Goal: Transaction & Acquisition: Purchase product/service

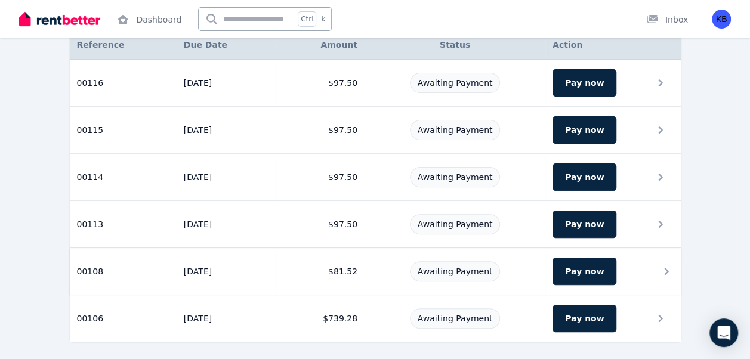
scroll to position [100, 0]
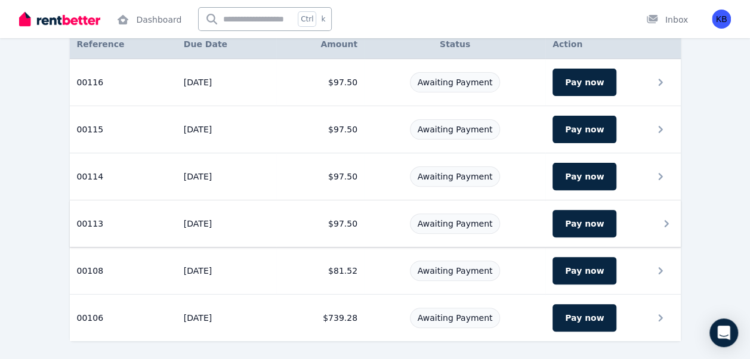
click at [198, 220] on td "[DATE]" at bounding box center [227, 223] width 100 height 47
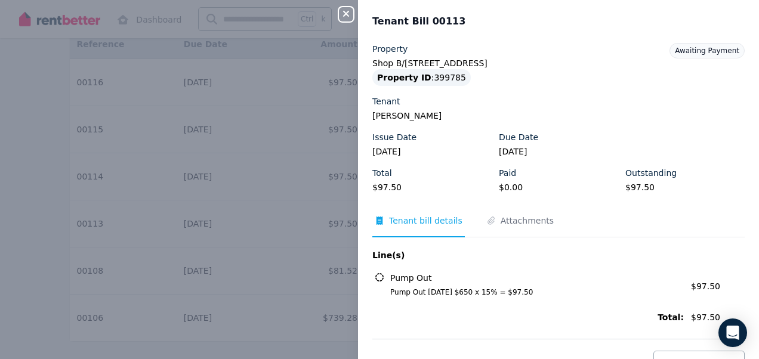
click at [348, 14] on icon "button" at bounding box center [346, 14] width 14 height 10
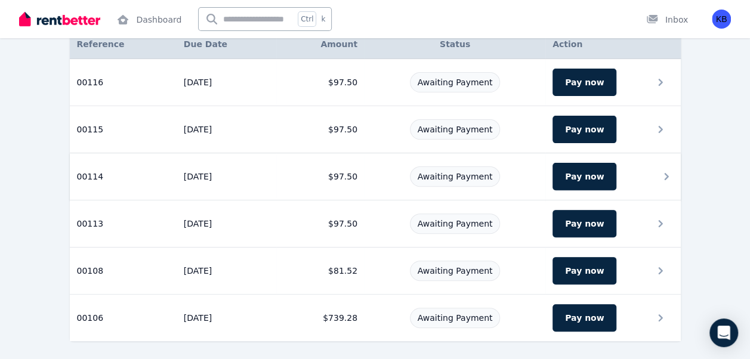
click at [186, 173] on td "[DATE]" at bounding box center [227, 176] width 100 height 47
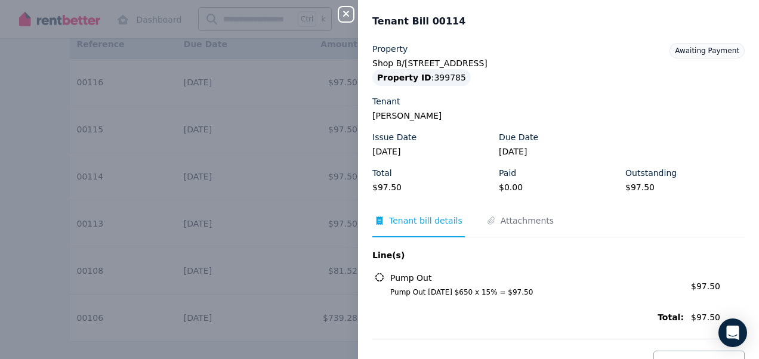
click at [317, 109] on div "Close panel Tenant Bill 00114 Property Shop B/[STREET_ADDRESS][GEOGRAPHIC_DATA]…" at bounding box center [379, 179] width 759 height 359
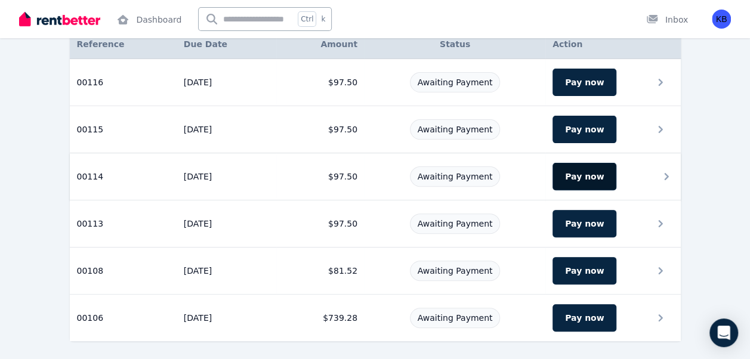
click at [579, 175] on button "Pay now" at bounding box center [585, 176] width 64 height 27
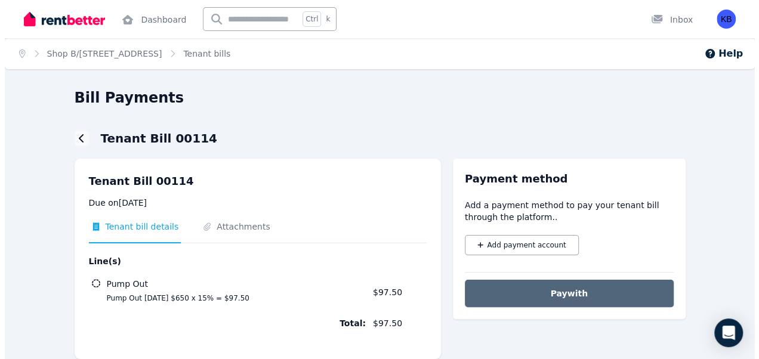
scroll to position [21, 0]
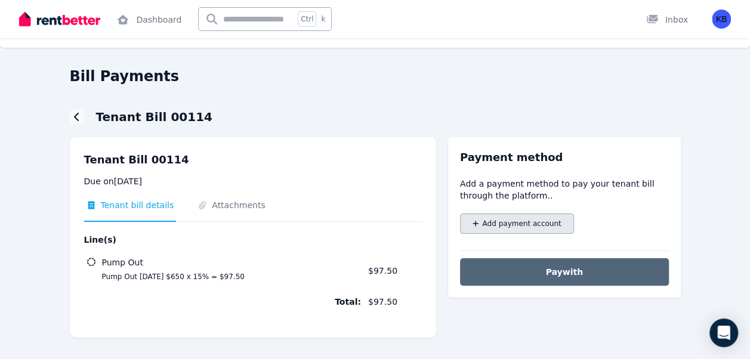
click at [514, 223] on span "Add payment account" at bounding box center [521, 224] width 79 height 10
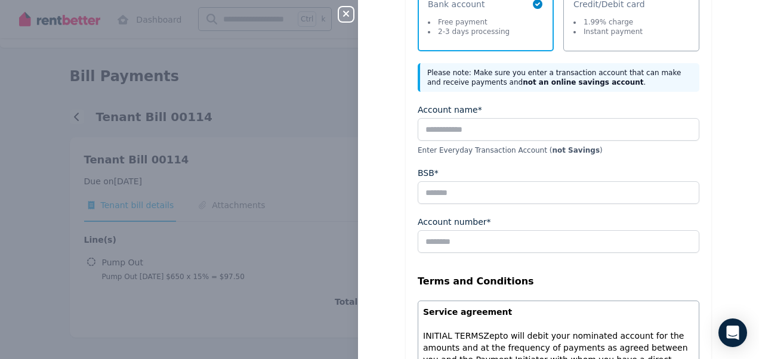
scroll to position [60, 0]
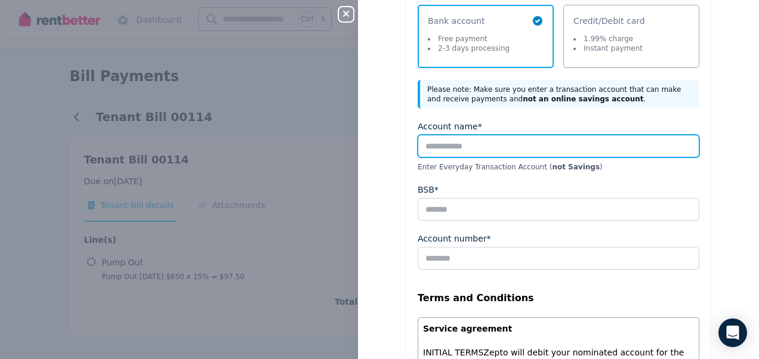
click at [457, 143] on input "Account name*" at bounding box center [559, 146] width 282 height 23
type input "**********"
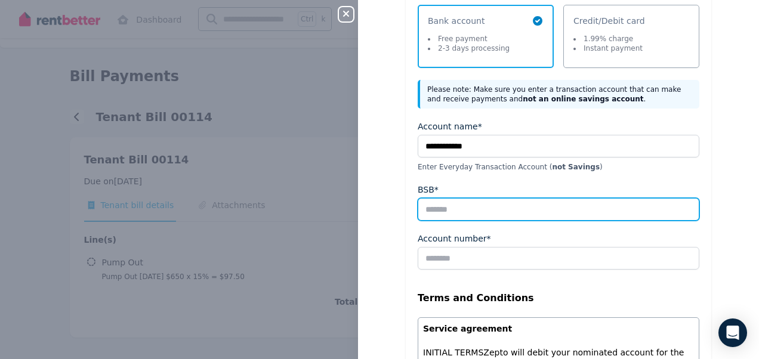
click at [439, 209] on input "BSB*" at bounding box center [559, 209] width 282 height 23
type input "******"
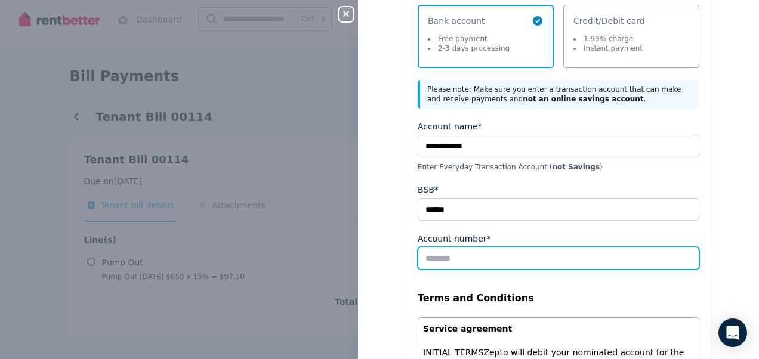
click at [442, 263] on input "Account number*" at bounding box center [559, 258] width 282 height 23
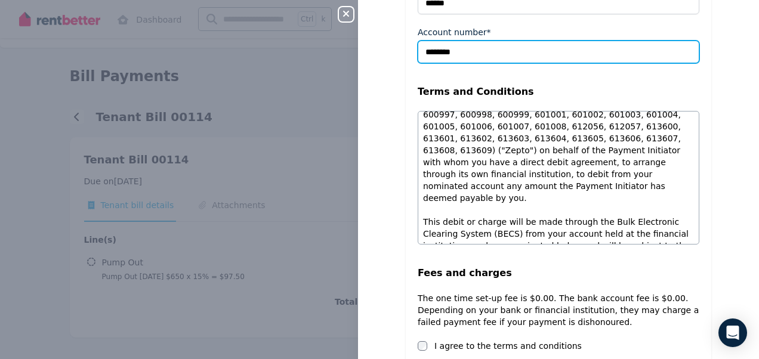
scroll to position [346, 0]
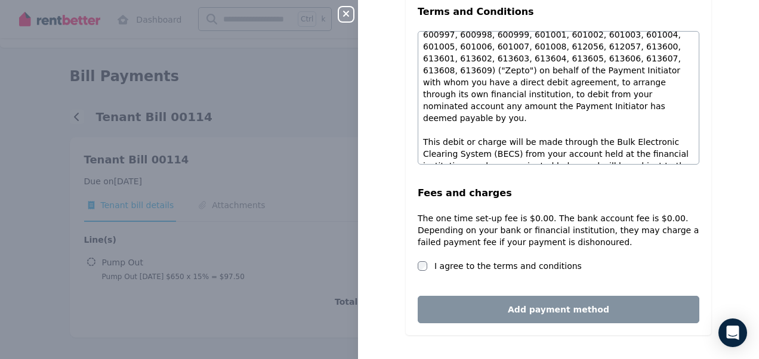
type input "********"
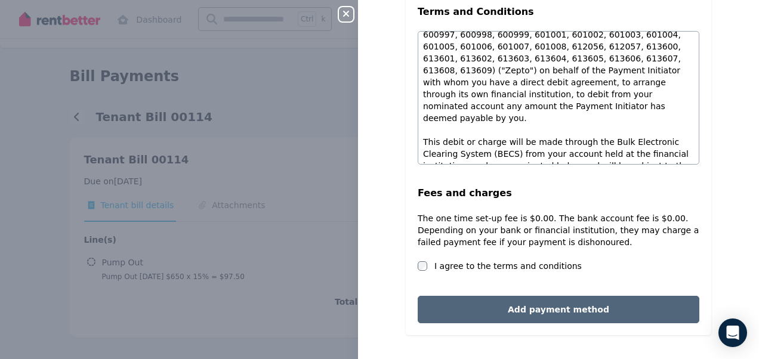
click at [543, 307] on button "Add payment method" at bounding box center [559, 309] width 282 height 27
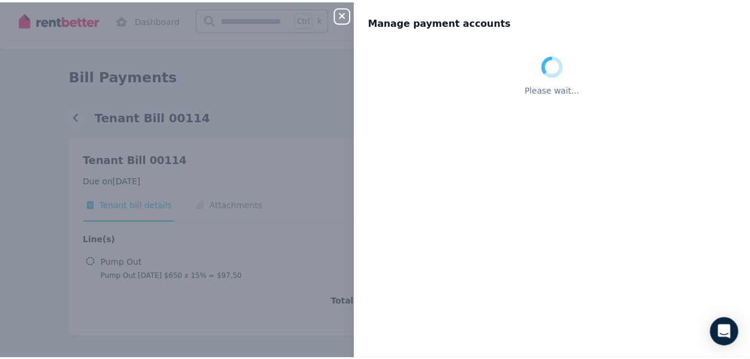
scroll to position [0, 0]
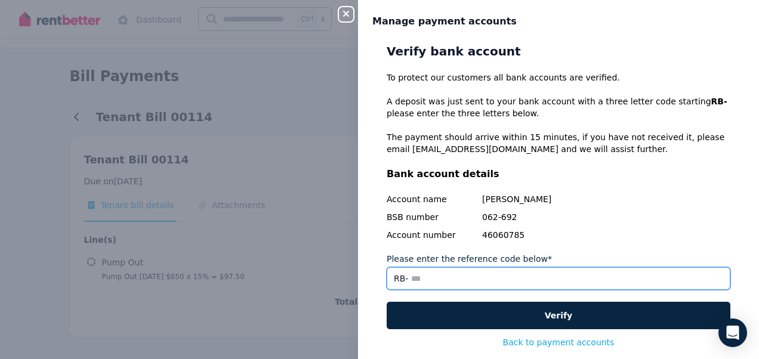
click at [408, 278] on input "Please enter the reference code below*" at bounding box center [559, 278] width 344 height 23
click at [442, 279] on input "*****" at bounding box center [559, 278] width 344 height 23
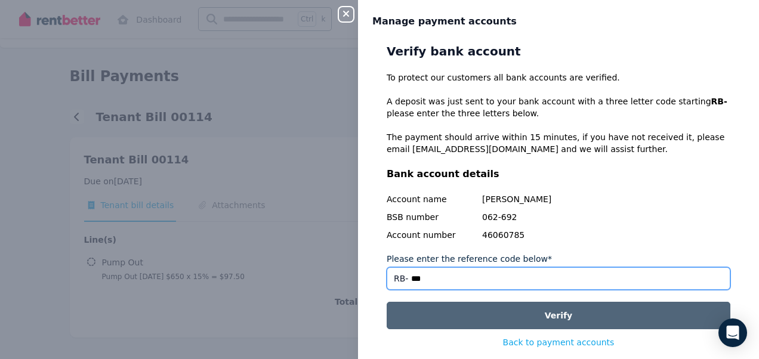
type input "***"
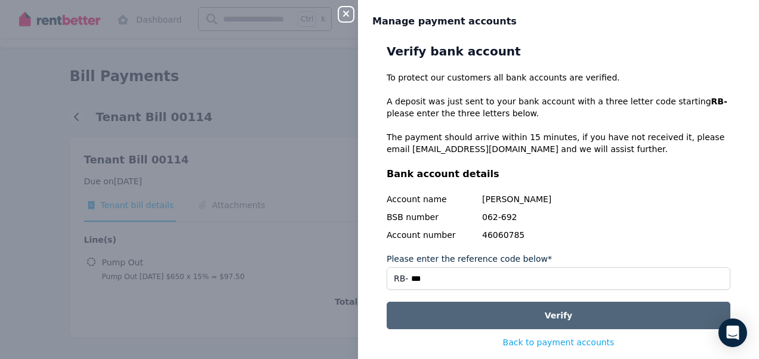
click at [557, 315] on button "Verify" at bounding box center [559, 315] width 344 height 27
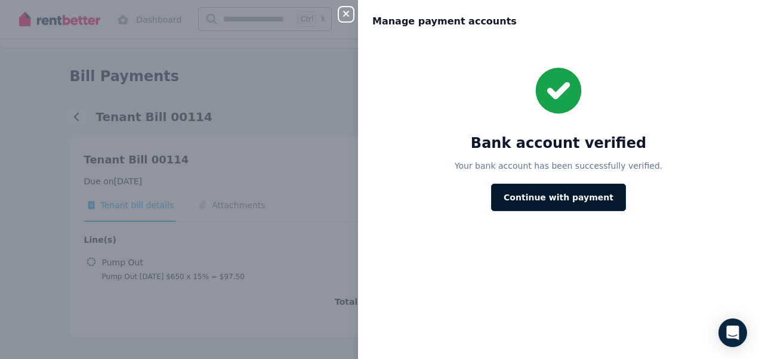
click at [553, 197] on button "Continue with payment" at bounding box center [558, 197] width 135 height 27
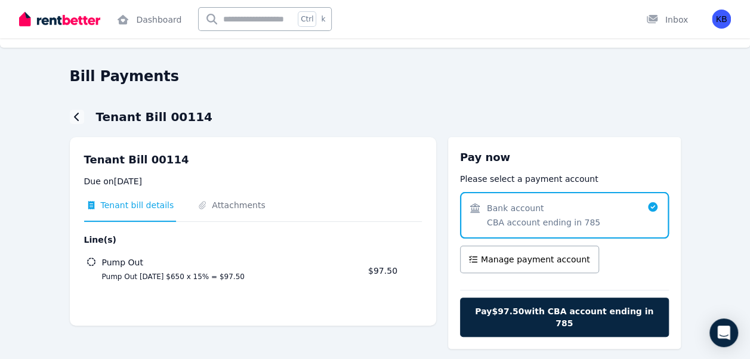
scroll to position [31, 0]
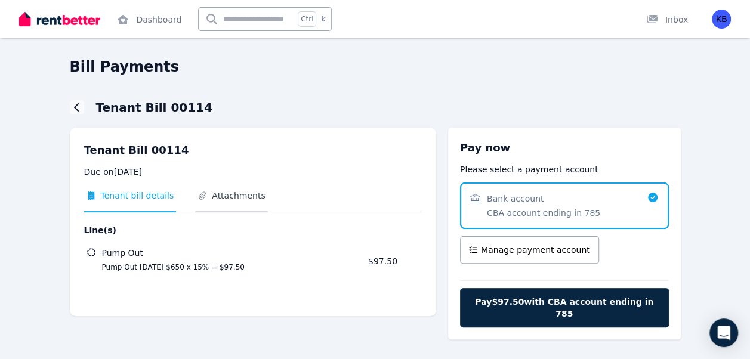
click at [216, 196] on span "Attachments" at bounding box center [238, 196] width 53 height 12
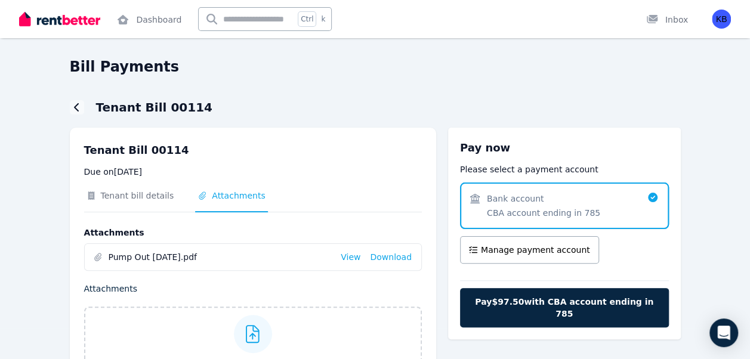
scroll to position [88, 0]
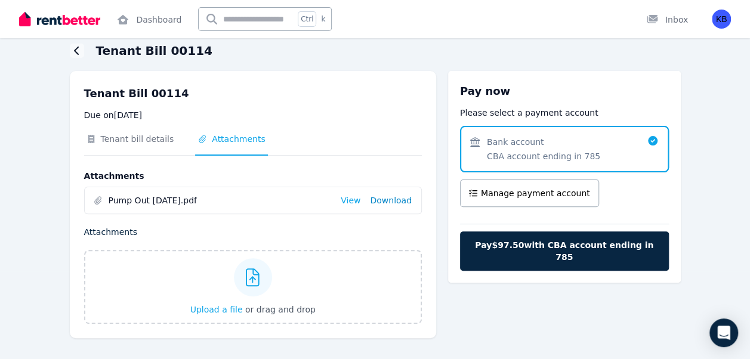
click at [388, 199] on link "Download" at bounding box center [391, 201] width 42 height 12
click at [356, 202] on link "View" at bounding box center [351, 201] width 20 height 12
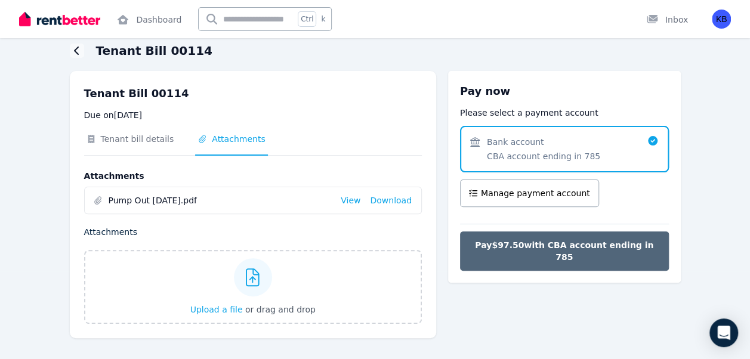
click at [529, 243] on span "Pay $97.50 with CBA account ending in 785" at bounding box center [565, 251] width 184 height 24
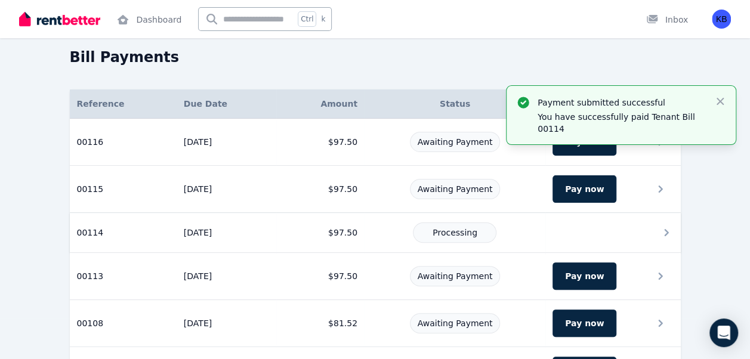
scroll to position [60, 0]
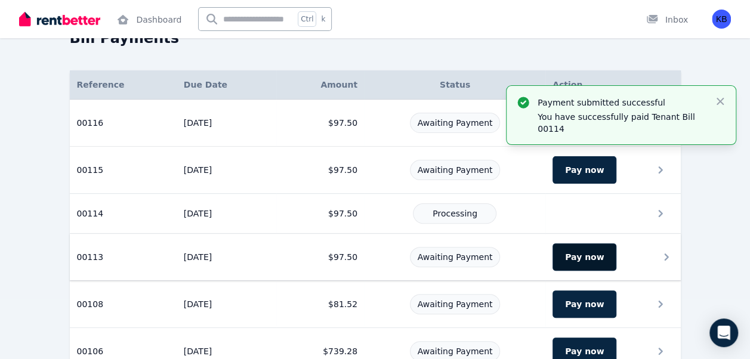
click at [572, 254] on button "Pay now" at bounding box center [585, 256] width 64 height 27
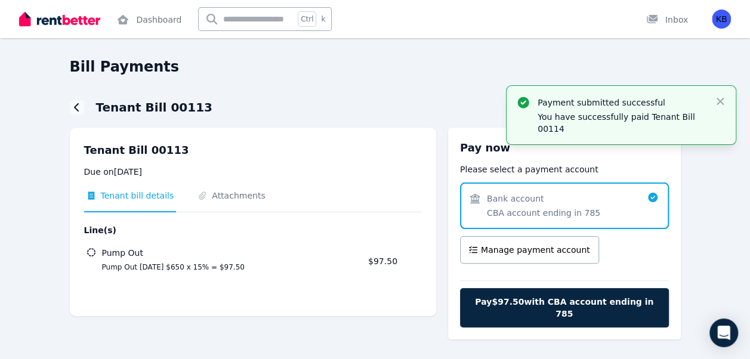
scroll to position [31, 0]
click at [224, 196] on span "Attachments" at bounding box center [238, 196] width 53 height 12
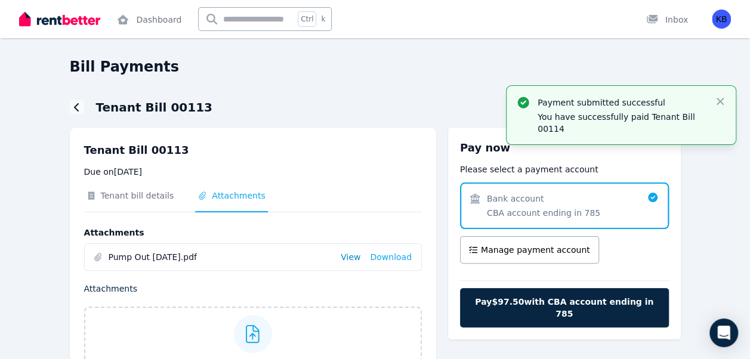
click at [357, 258] on link "View" at bounding box center [351, 257] width 20 height 12
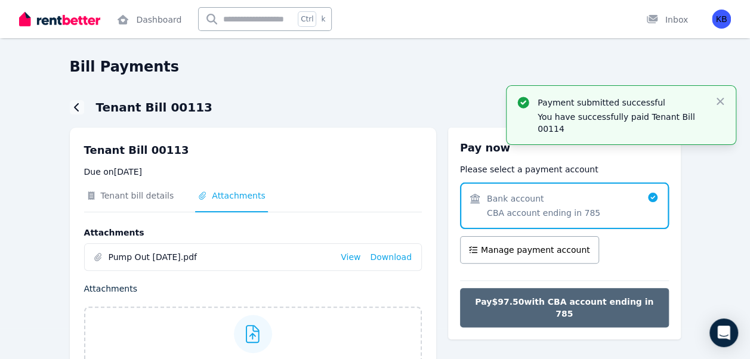
click at [539, 301] on span "Pay $97.50 with CBA account ending in 785" at bounding box center [565, 308] width 184 height 24
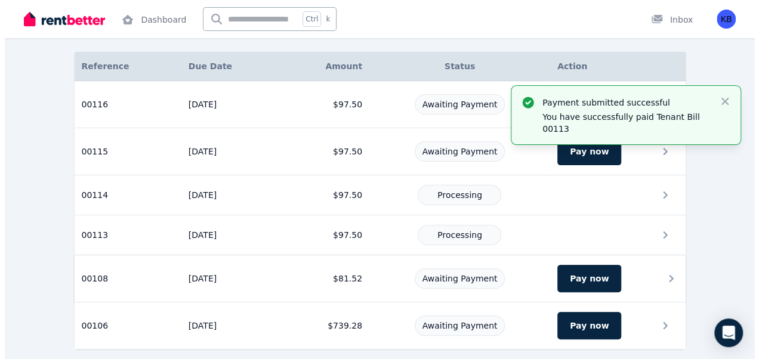
scroll to position [86, 0]
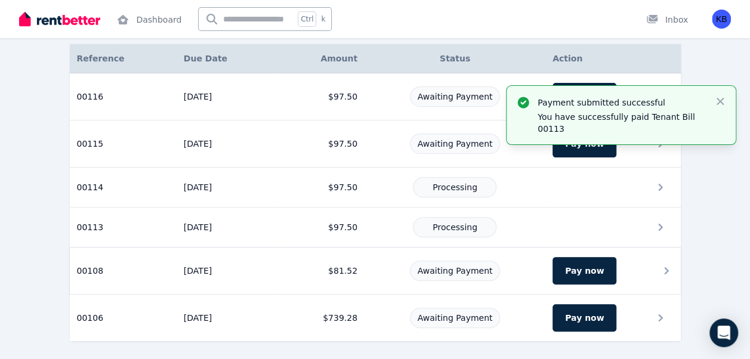
click at [190, 267] on td "[DATE]" at bounding box center [227, 271] width 100 height 47
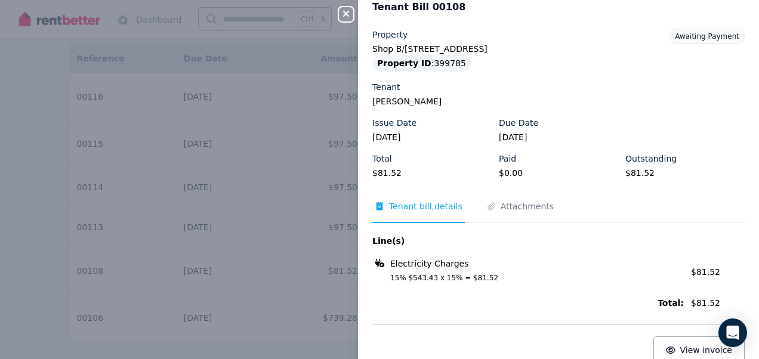
scroll to position [0, 0]
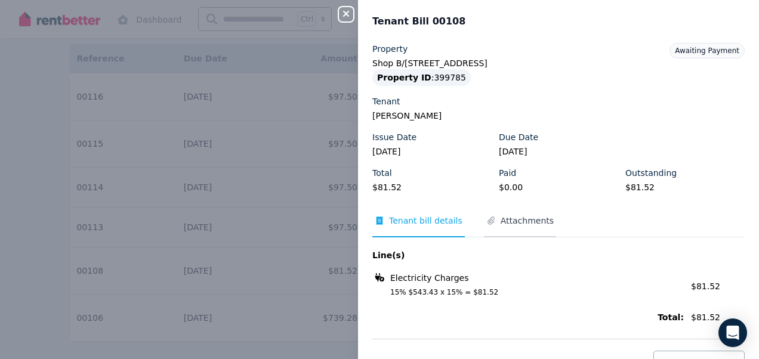
click at [510, 221] on span "Attachments" at bounding box center [527, 221] width 53 height 12
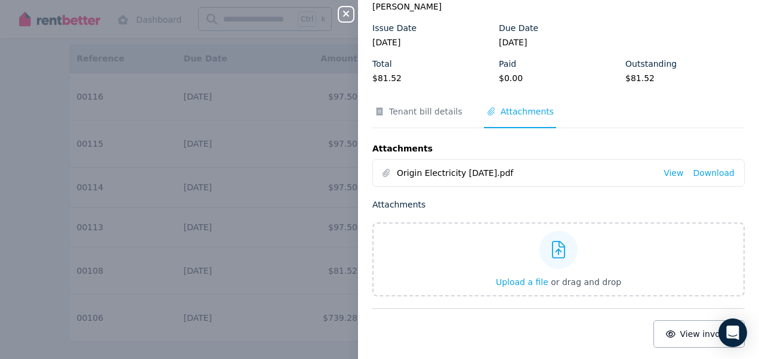
scroll to position [111, 0]
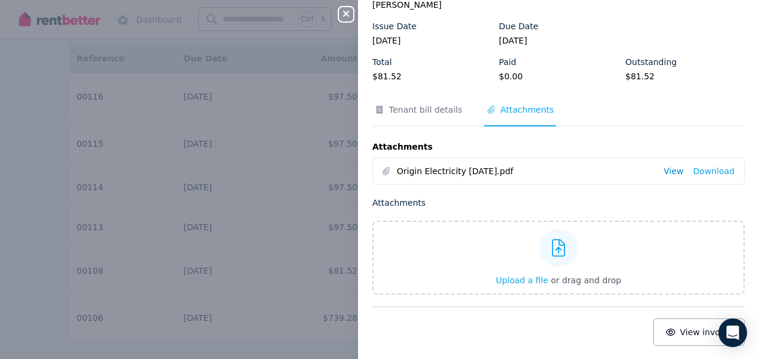
click at [664, 171] on link "View" at bounding box center [674, 171] width 20 height 12
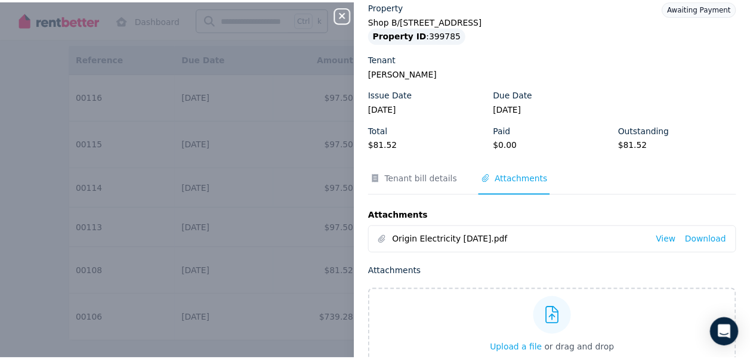
scroll to position [0, 0]
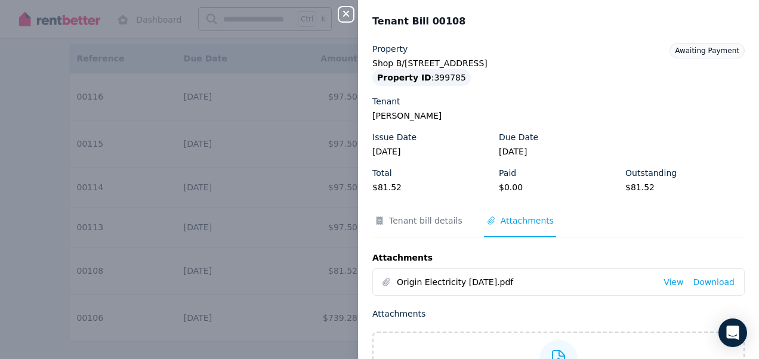
click at [344, 12] on icon "button" at bounding box center [346, 14] width 14 height 10
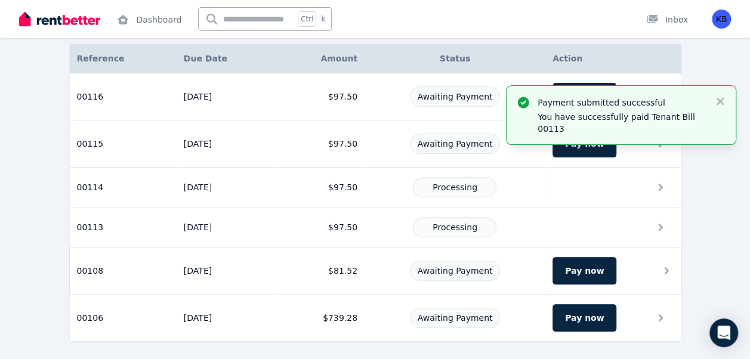
click at [190, 266] on td "[DATE]" at bounding box center [227, 271] width 100 height 47
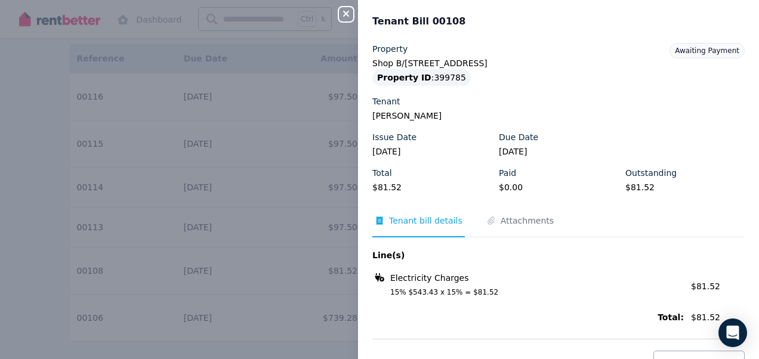
click at [344, 16] on icon "button" at bounding box center [346, 14] width 14 height 10
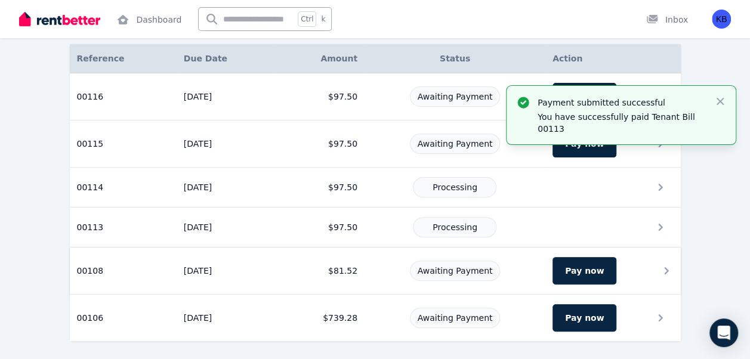
click at [194, 265] on td "[DATE]" at bounding box center [227, 271] width 100 height 47
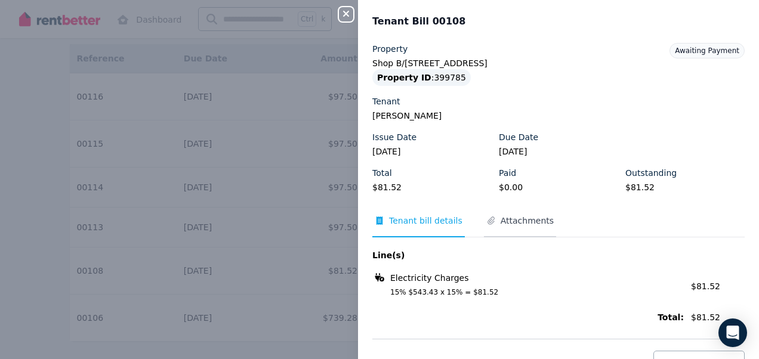
click at [505, 218] on span "Attachments" at bounding box center [527, 221] width 53 height 12
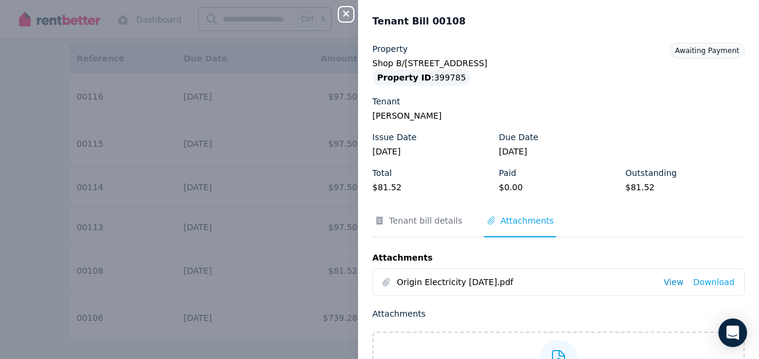
click at [667, 283] on link "View" at bounding box center [674, 282] width 20 height 12
click at [342, 15] on icon "button" at bounding box center [346, 14] width 14 height 10
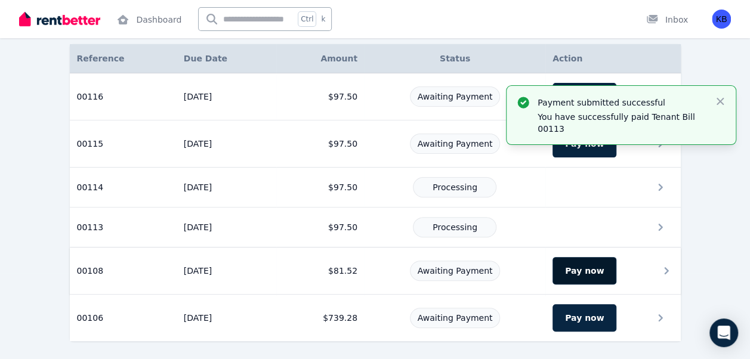
click at [572, 269] on button "Pay now" at bounding box center [585, 270] width 64 height 27
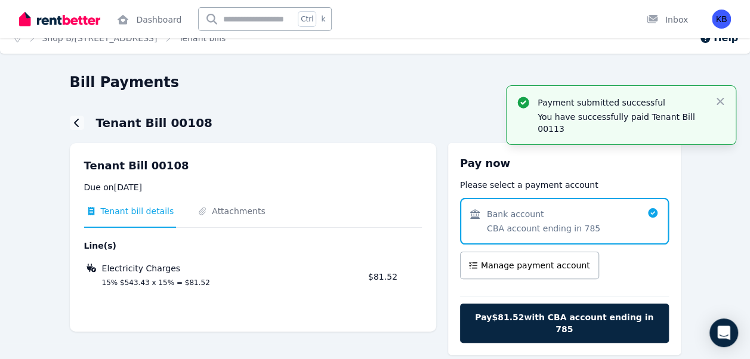
scroll to position [31, 0]
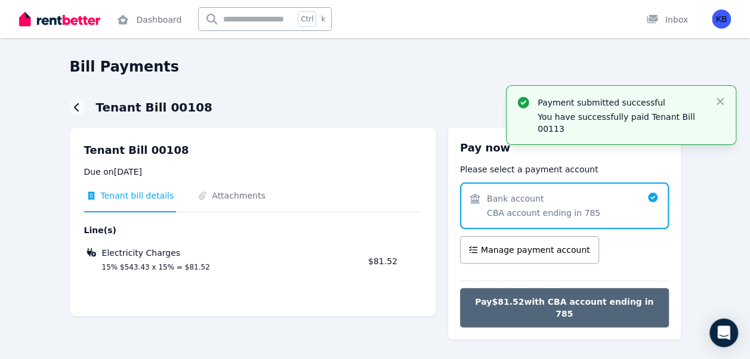
click at [533, 300] on span "Pay $81.52 with CBA account ending in 785" at bounding box center [565, 308] width 184 height 24
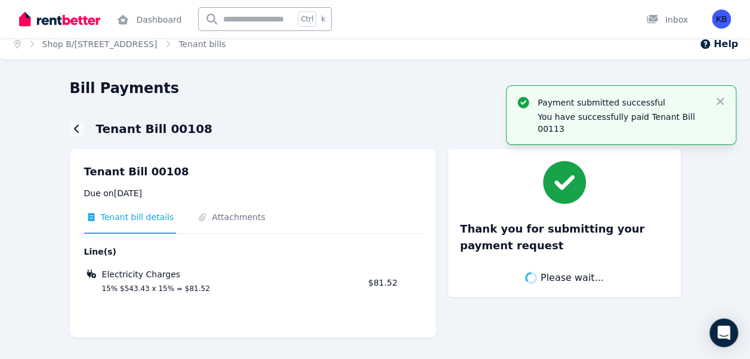
scroll to position [10, 0]
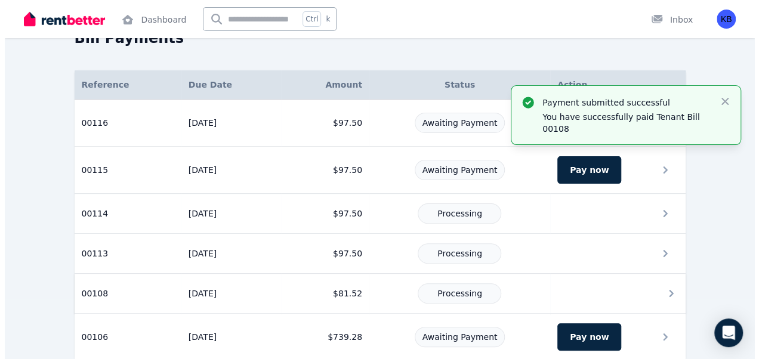
scroll to position [79, 0]
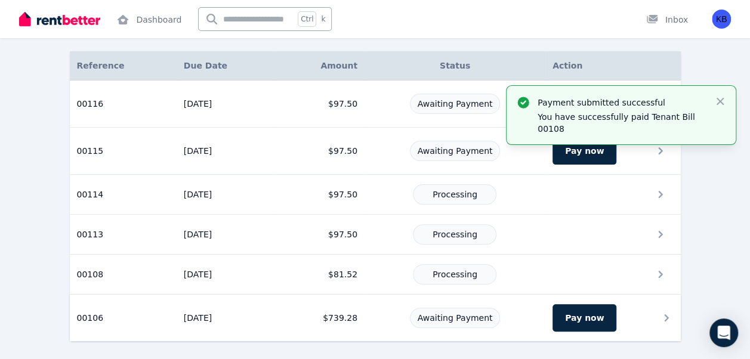
click at [182, 313] on td "[DATE]" at bounding box center [227, 318] width 100 height 47
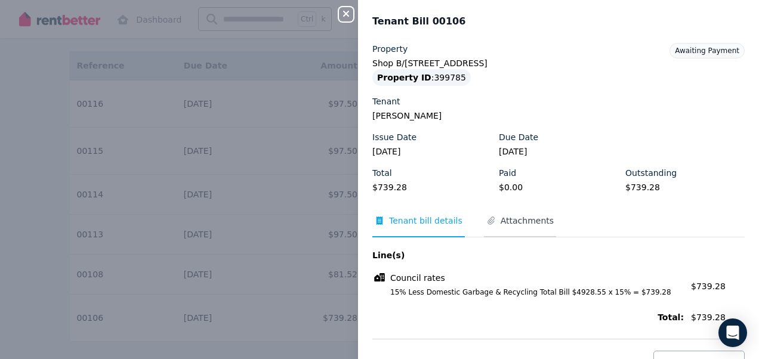
click at [514, 218] on span "Attachments" at bounding box center [527, 221] width 53 height 12
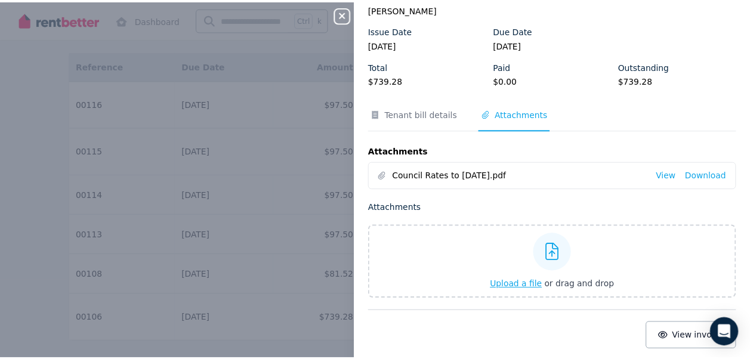
scroll to position [111, 0]
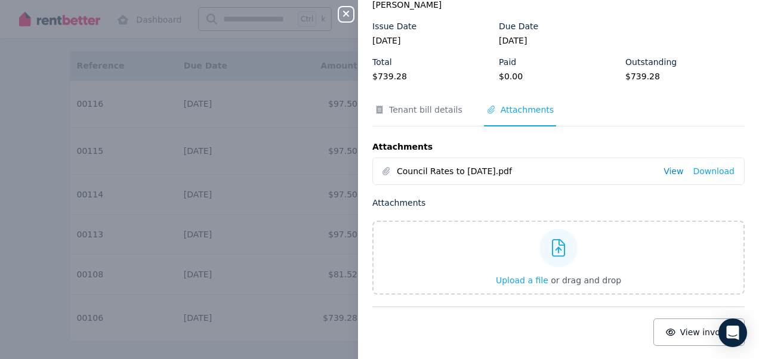
click at [669, 171] on link "View" at bounding box center [674, 171] width 20 height 12
click at [344, 15] on icon "button" at bounding box center [346, 14] width 14 height 10
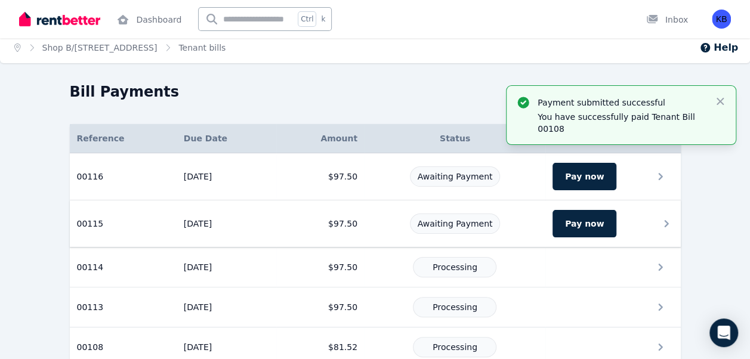
scroll to position [0, 0]
